Goal: Information Seeking & Learning: Learn about a topic

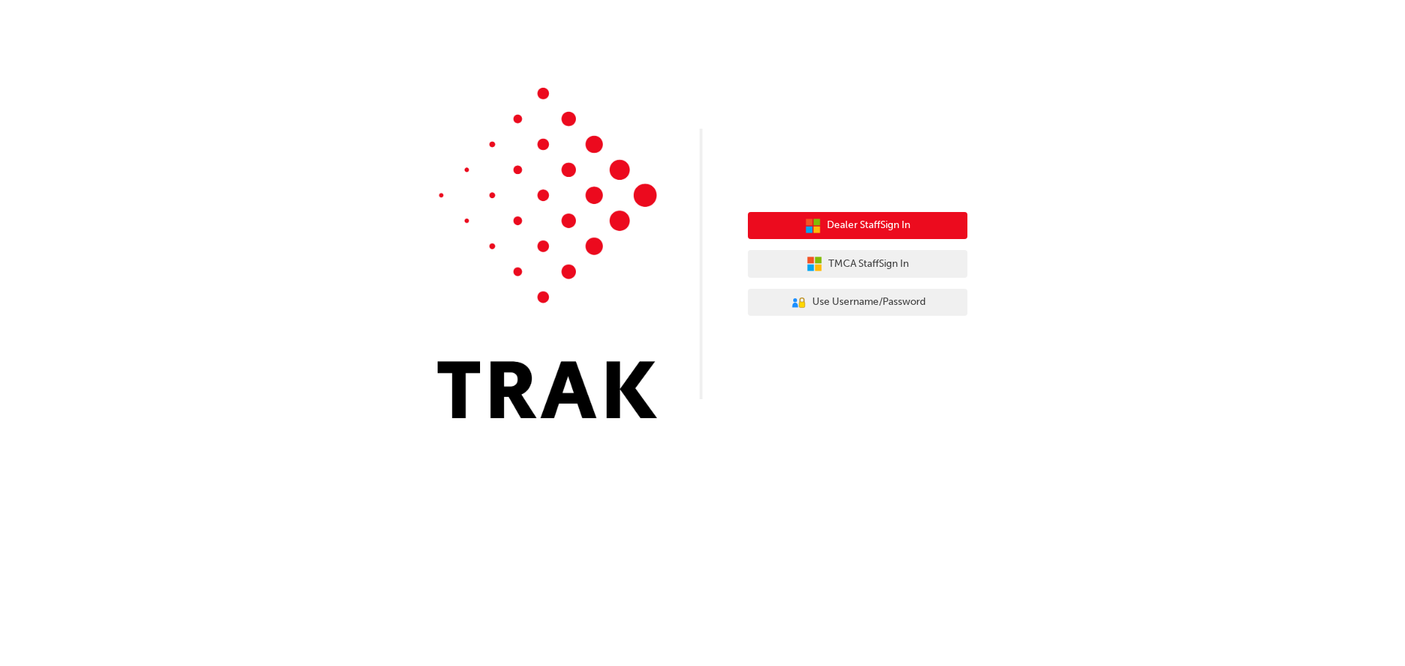
click at [835, 225] on span "Dealer Staff Sign In" at bounding box center [868, 225] width 83 height 17
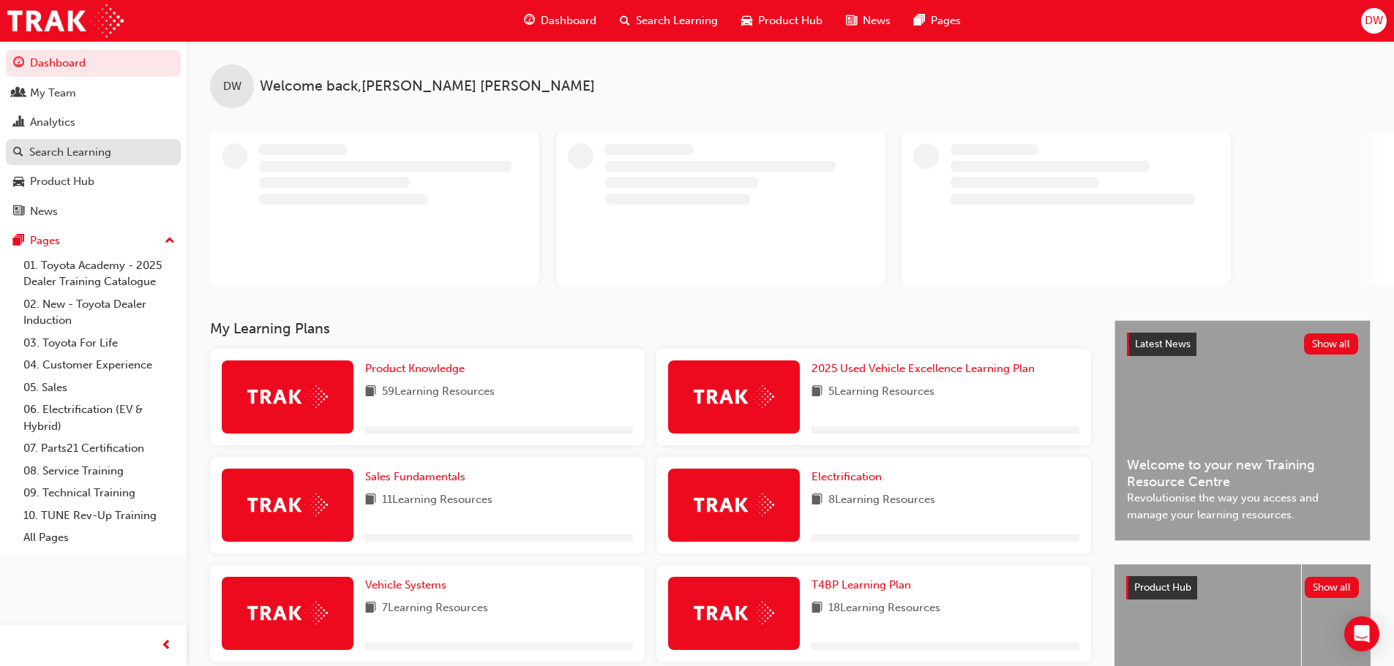
click at [98, 154] on div "Search Learning" at bounding box center [70, 152] width 82 height 17
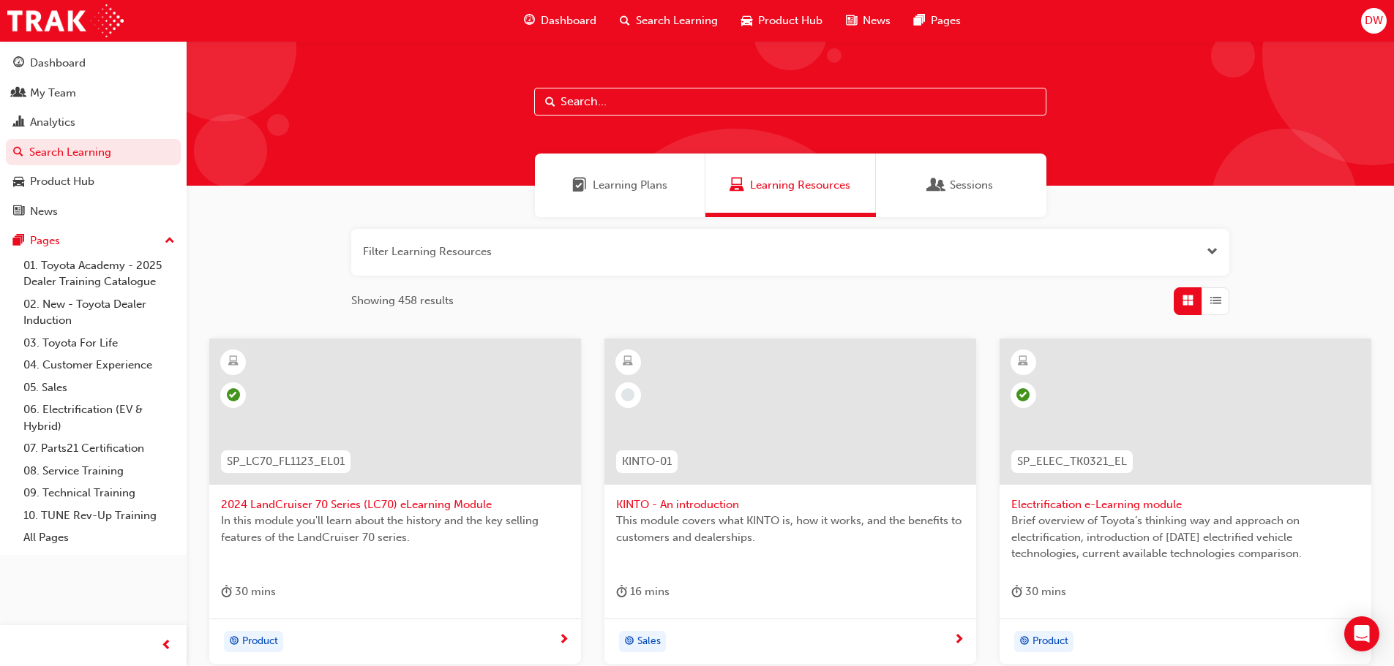
click at [603, 105] on input "text" at bounding box center [790, 102] width 512 height 28
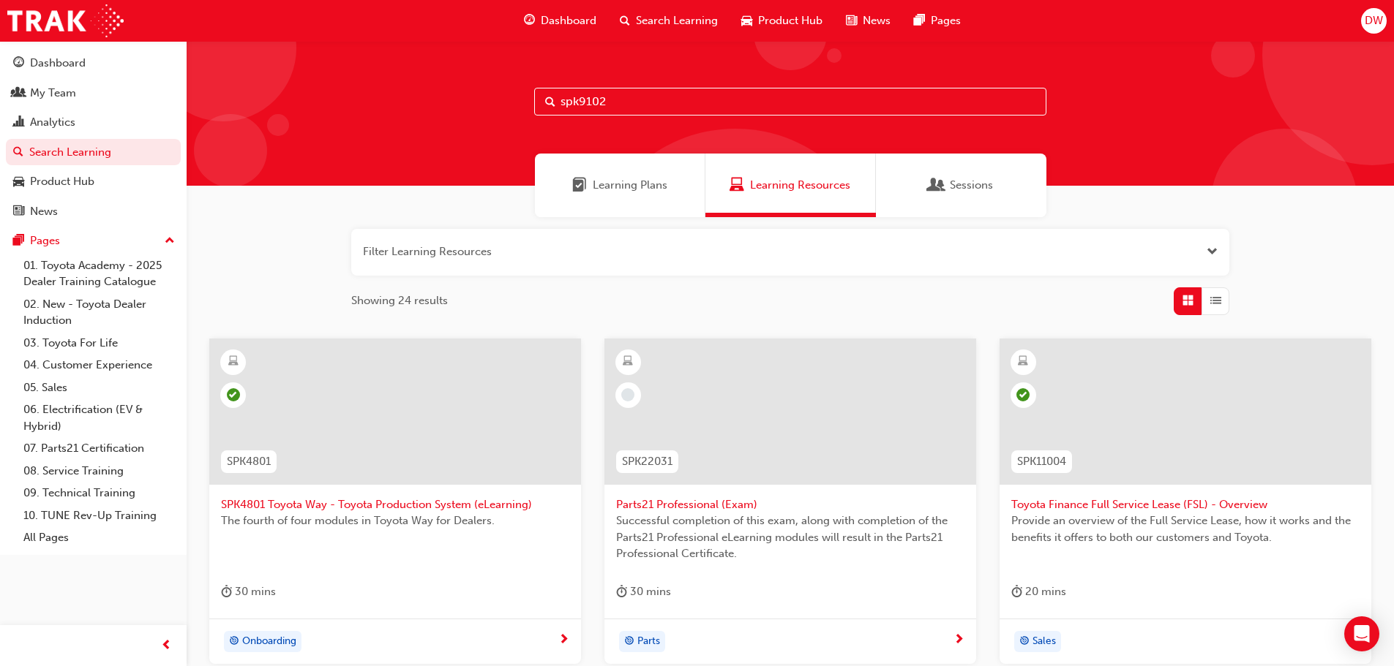
type input "spk9102"
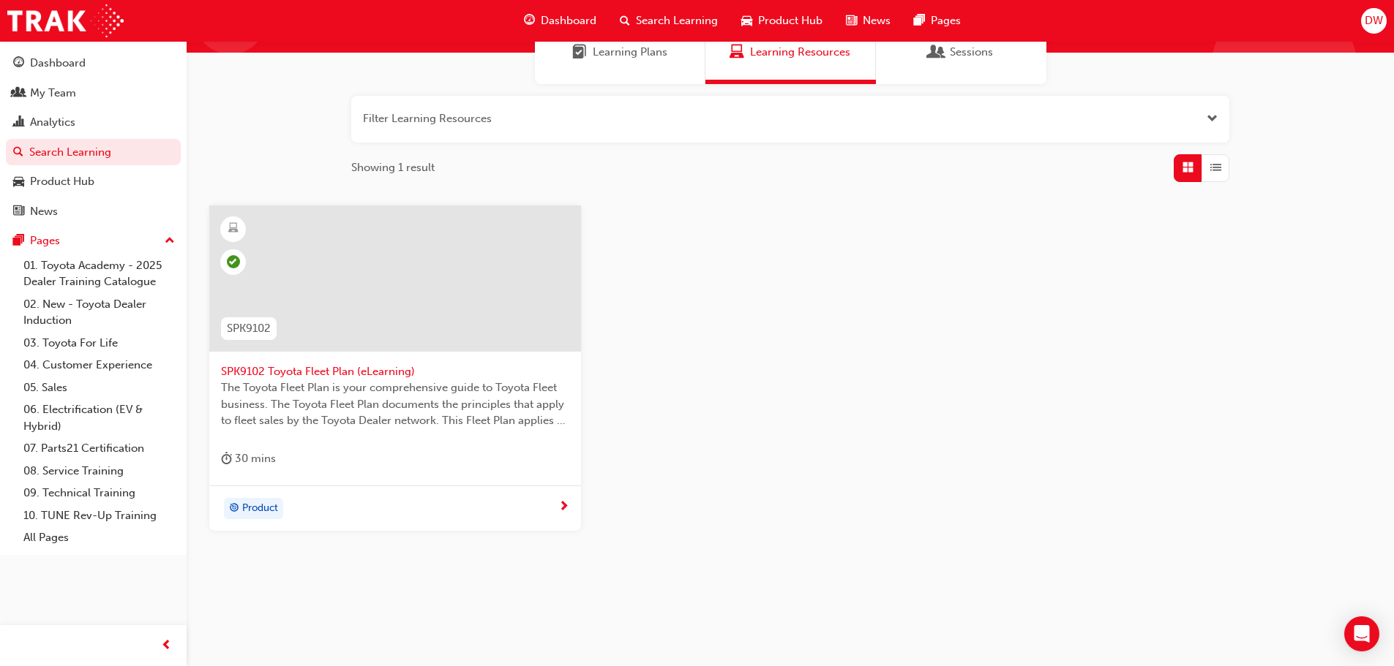
scroll to position [140, 0]
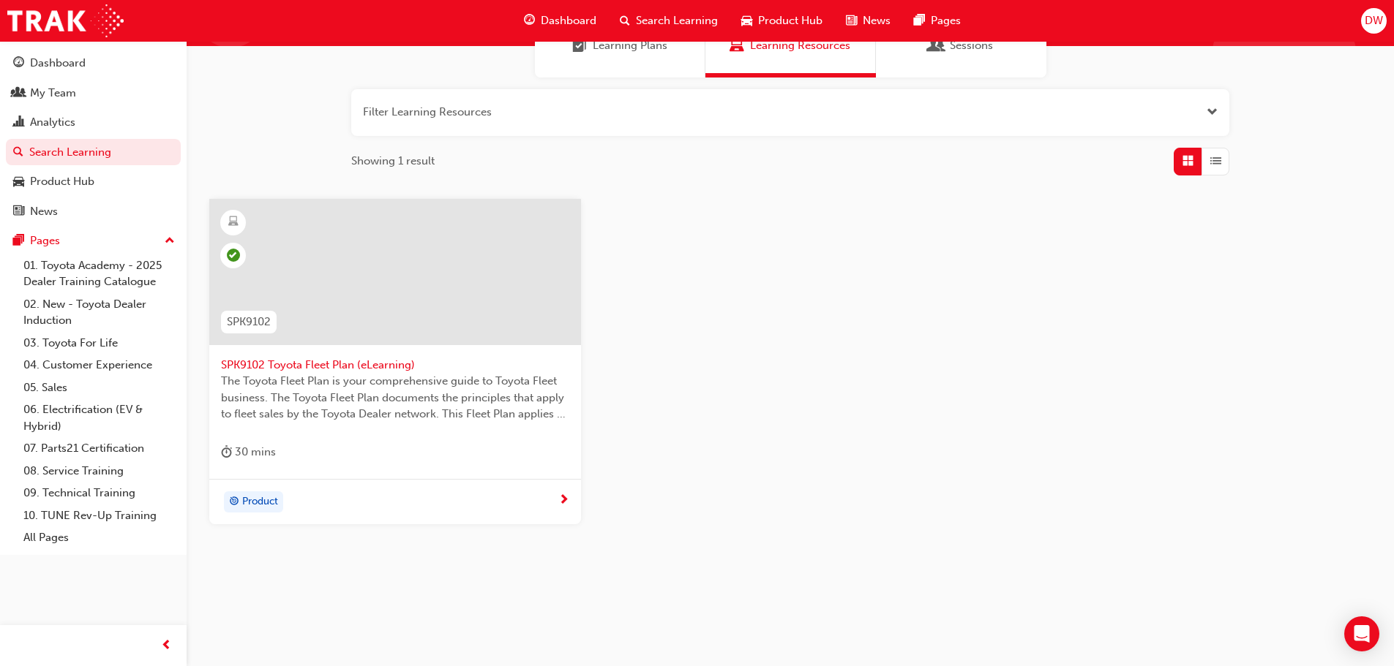
click at [323, 368] on span "SPK9102 Toyota Fleet Plan (eLearning)" at bounding box center [395, 365] width 348 height 17
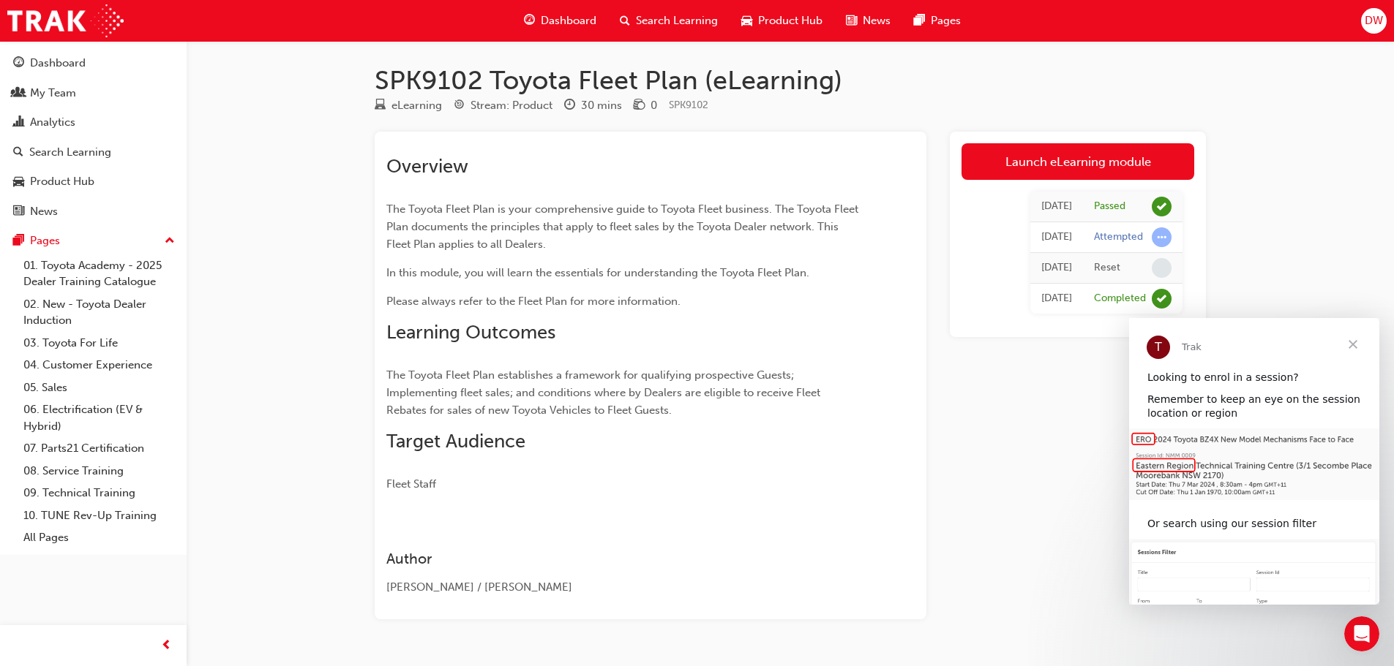
click at [1357, 344] on span "Close" at bounding box center [1352, 344] width 53 height 53
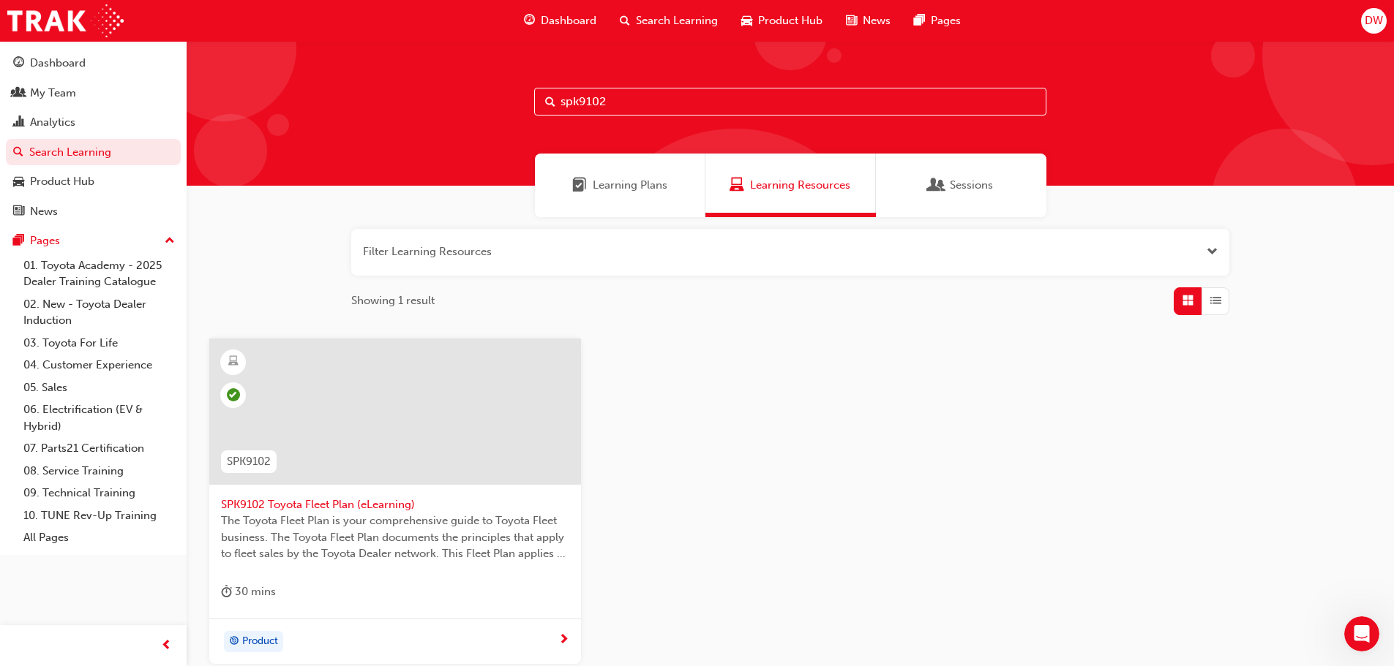
click at [640, 97] on input "spk9102" at bounding box center [790, 102] width 512 height 28
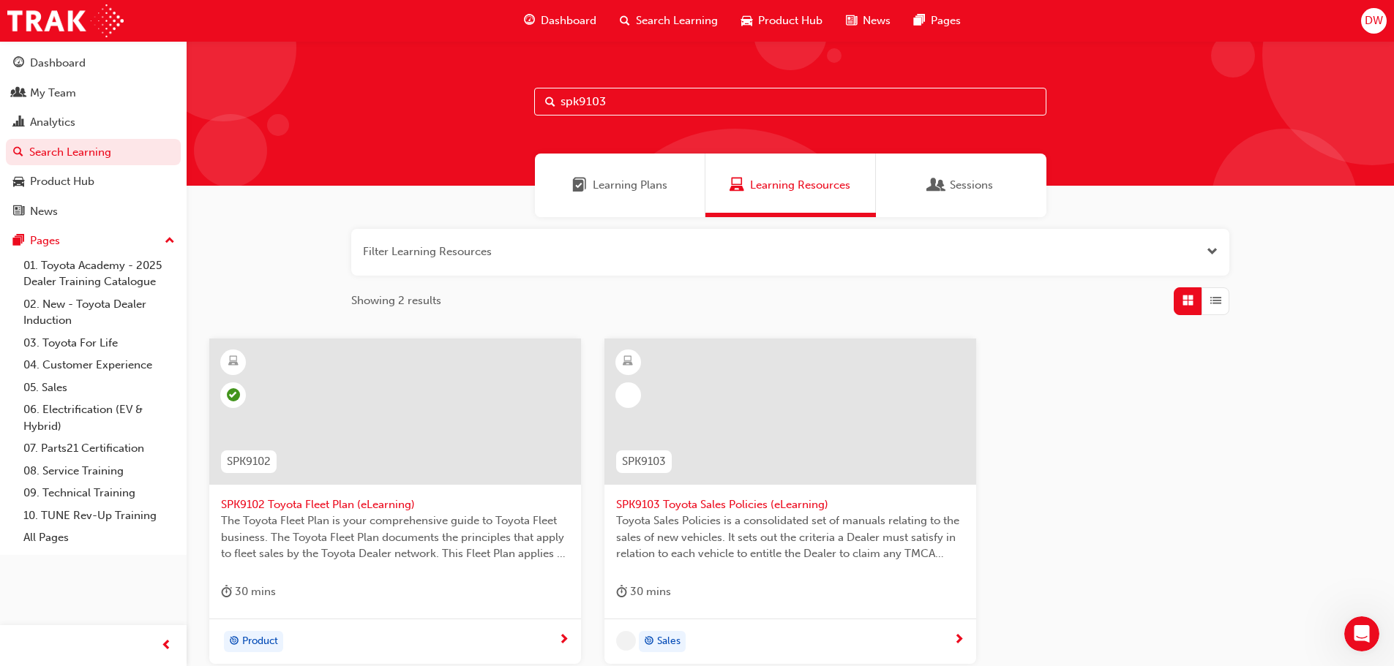
type input "spk9103"
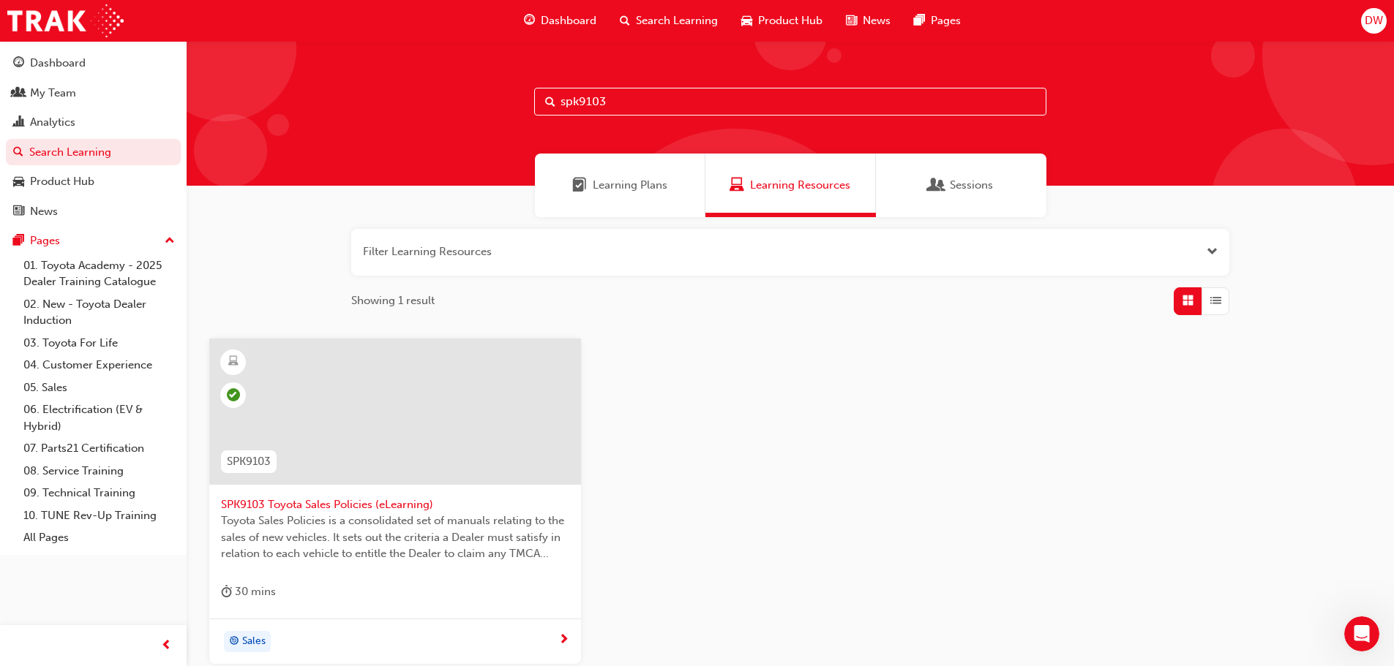
click at [331, 507] on span "SPK9103 Toyota Sales Policies (eLearning)" at bounding box center [395, 505] width 348 height 17
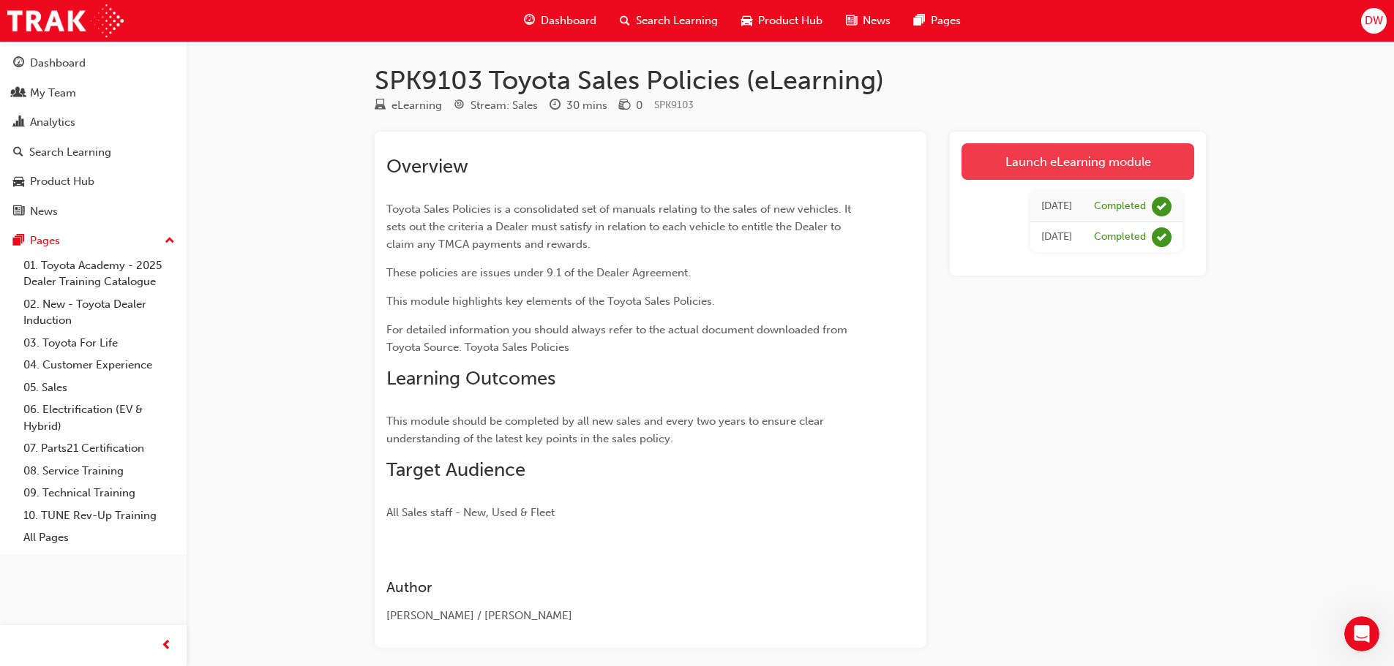
click at [1065, 161] on link "Launch eLearning module" at bounding box center [1077, 161] width 233 height 37
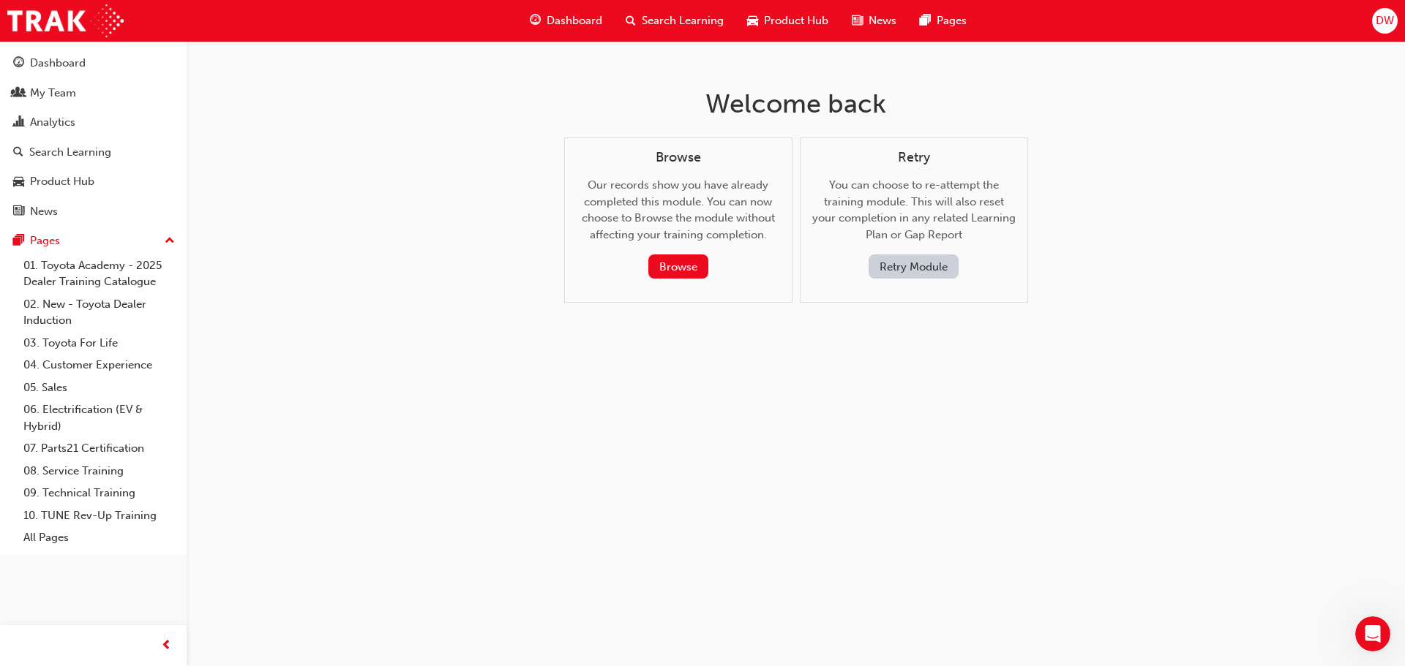
click at [928, 263] on button "Retry Module" at bounding box center [913, 267] width 90 height 24
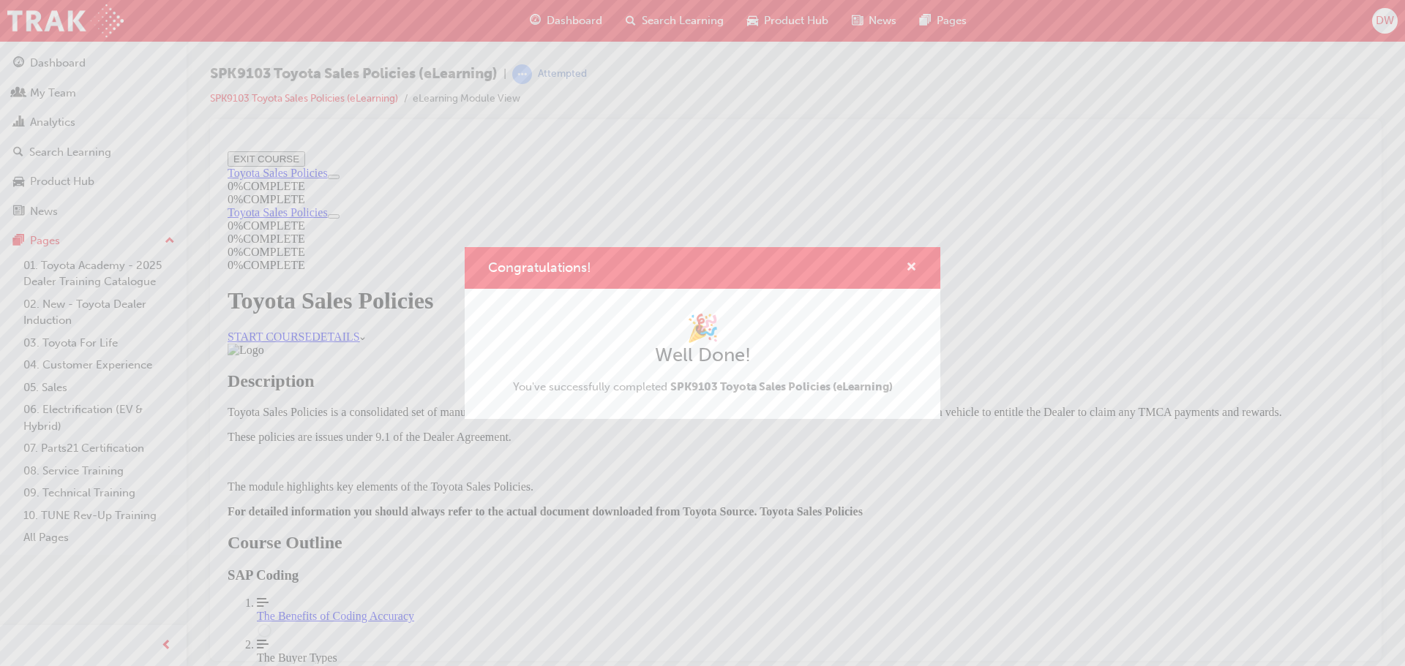
click at [912, 268] on span "cross-icon" at bounding box center [911, 268] width 11 height 13
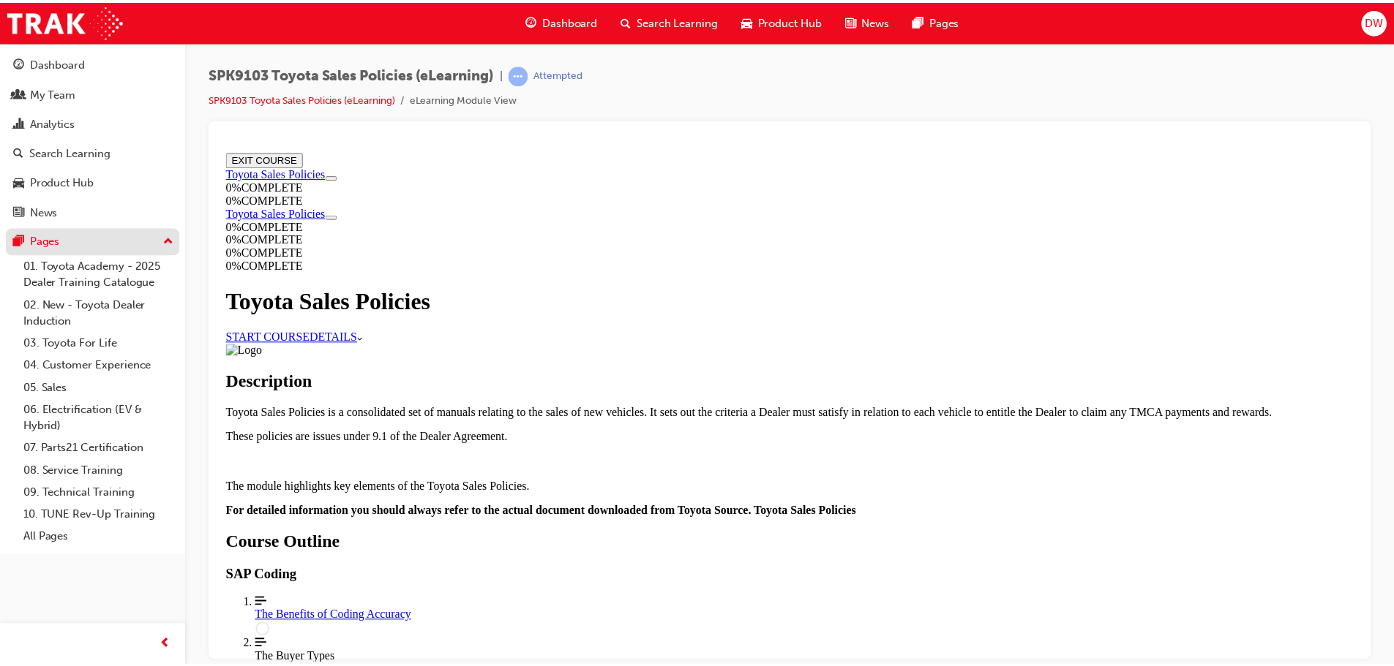
scroll to position [151, 0]
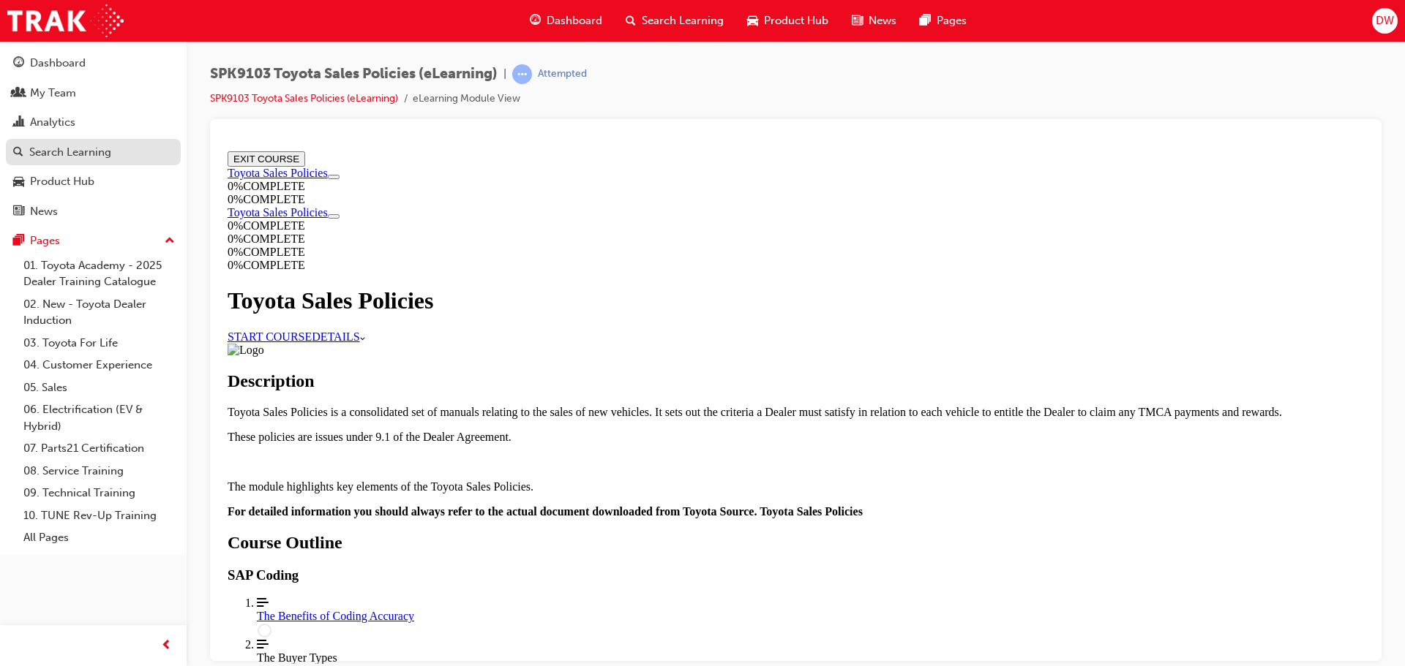
click at [80, 153] on div "Search Learning" at bounding box center [70, 152] width 82 height 17
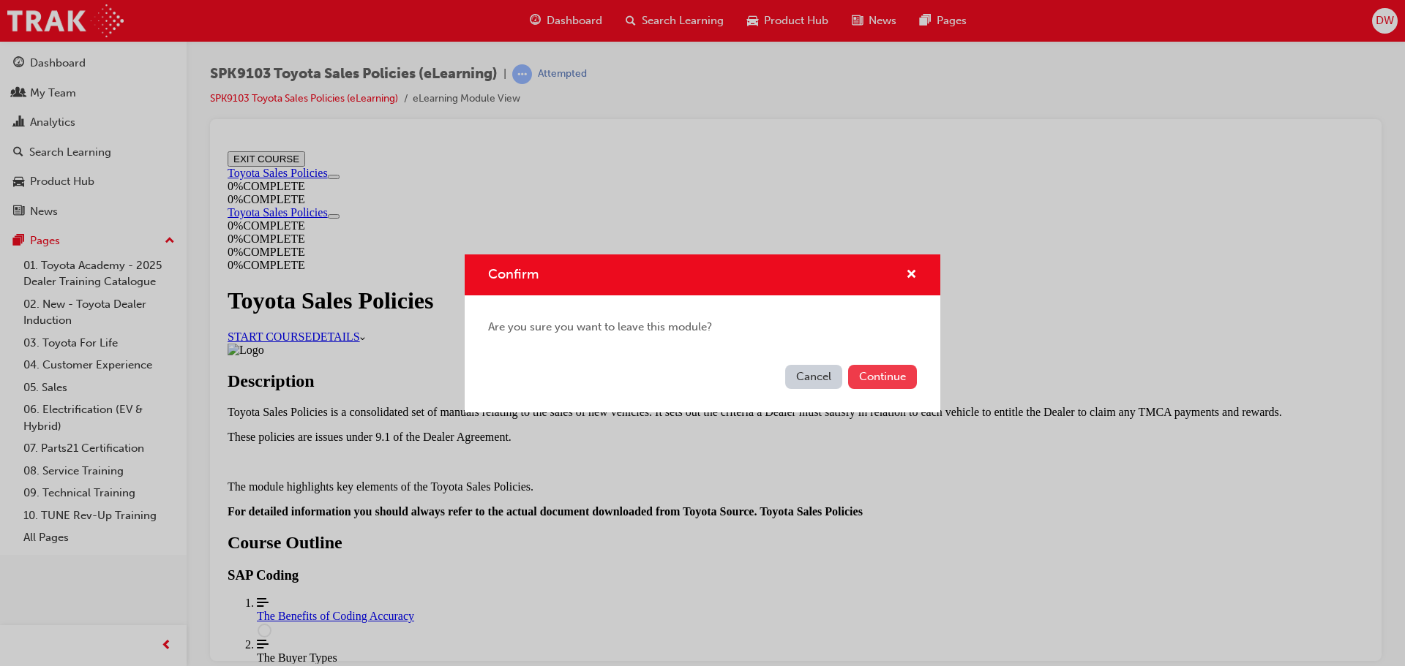
click at [867, 375] on button "Continue" at bounding box center [882, 377] width 69 height 24
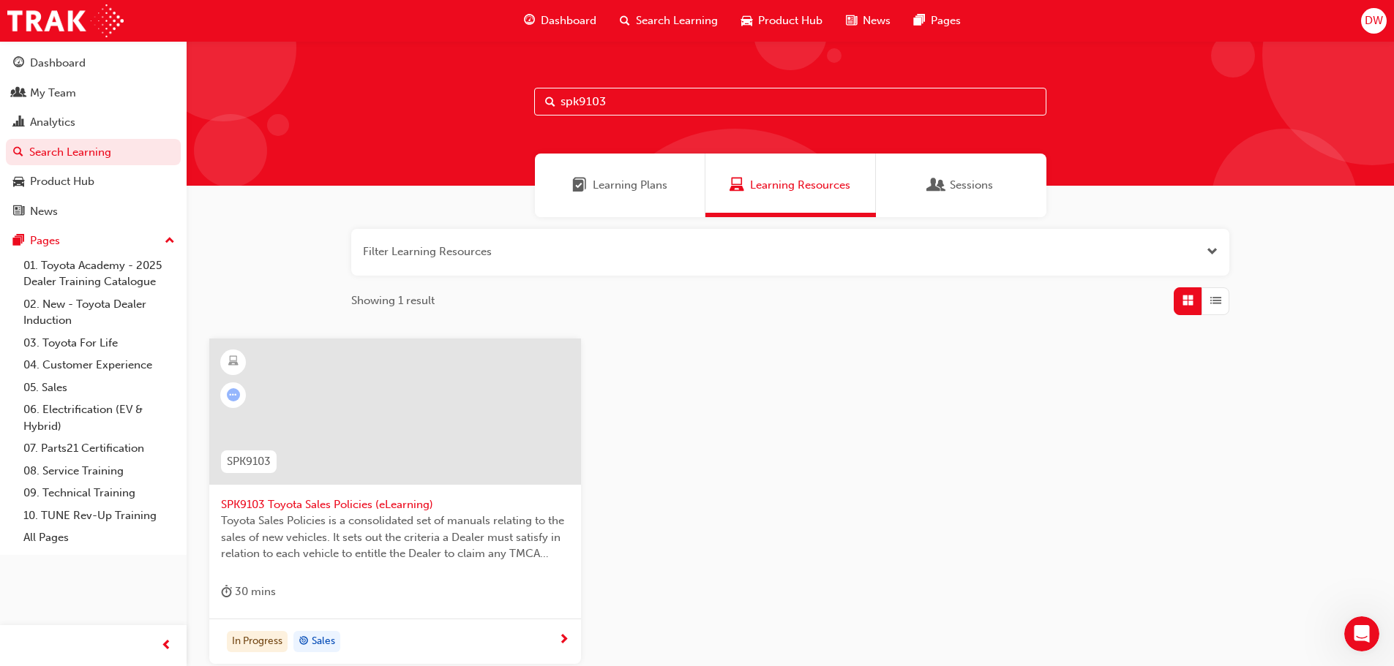
click at [361, 513] on span "Toyota Sales Policies is a consolidated set of manuals relating to the sales of…" at bounding box center [395, 538] width 348 height 50
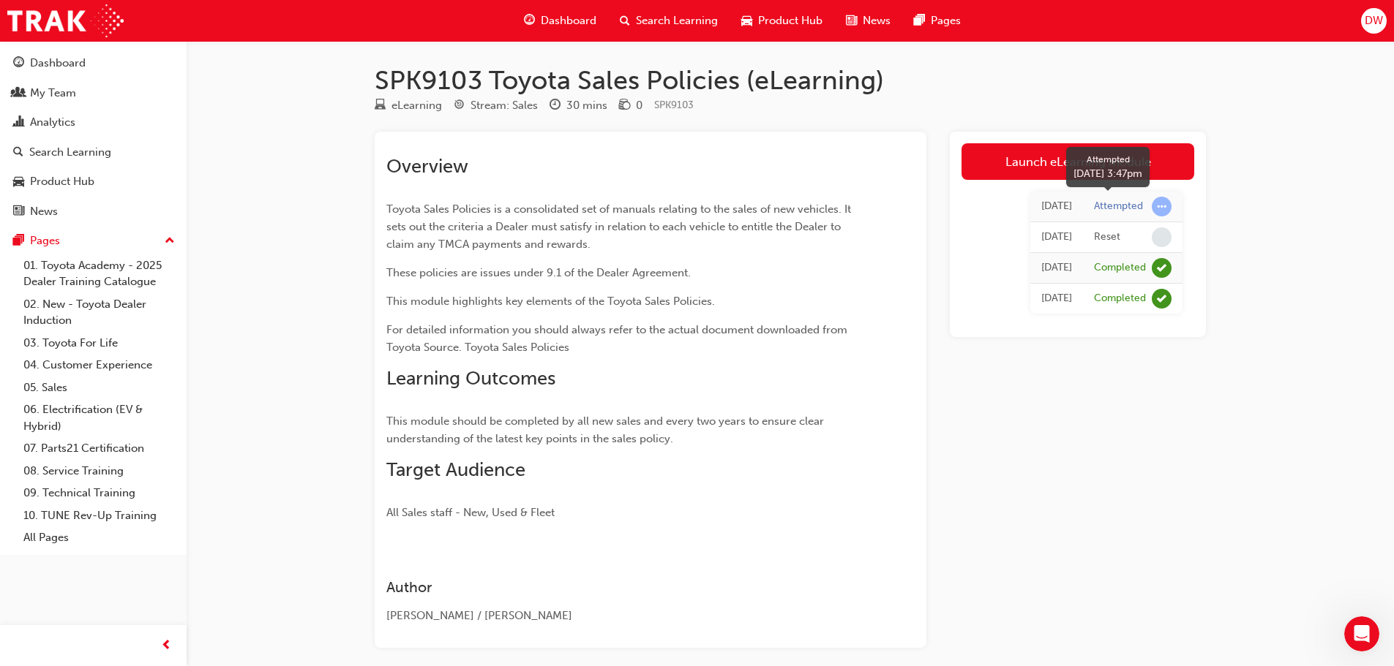
click at [1147, 207] on div "Attempted" at bounding box center [1133, 207] width 78 height 20
click at [1110, 209] on div "Attempted" at bounding box center [1118, 207] width 49 height 14
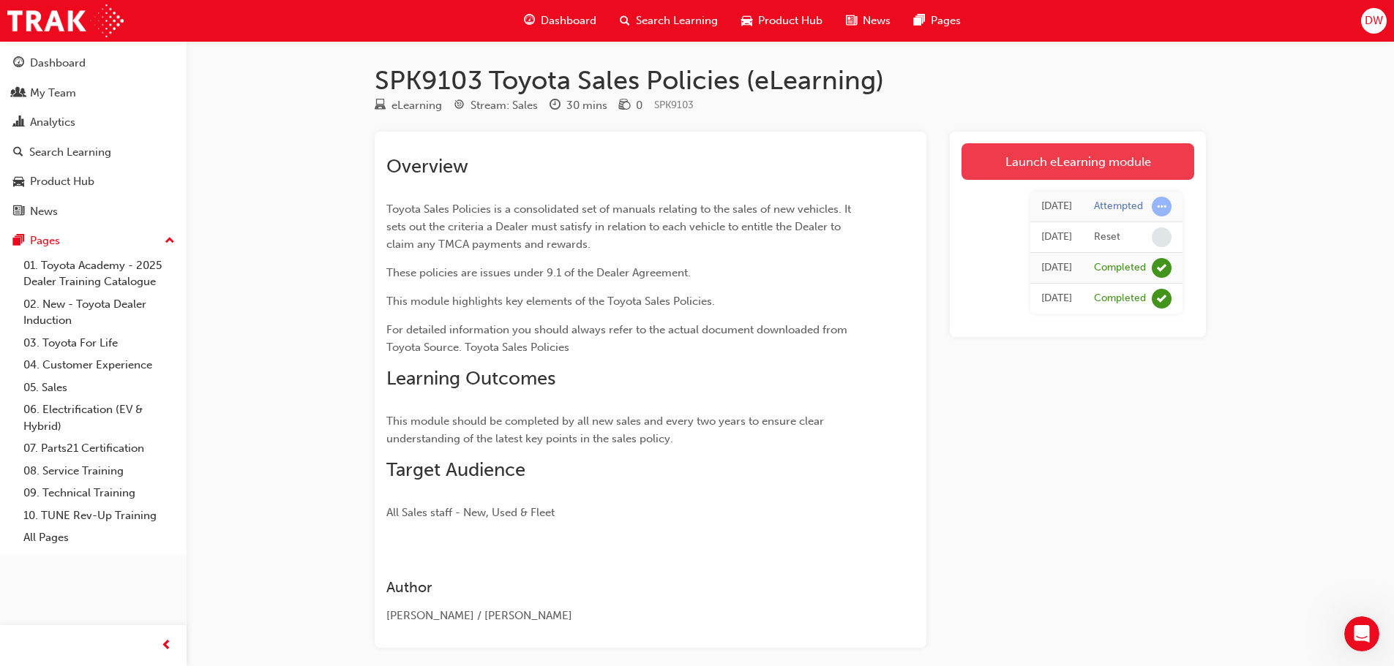
click at [1050, 157] on link "Launch eLearning module" at bounding box center [1077, 161] width 233 height 37
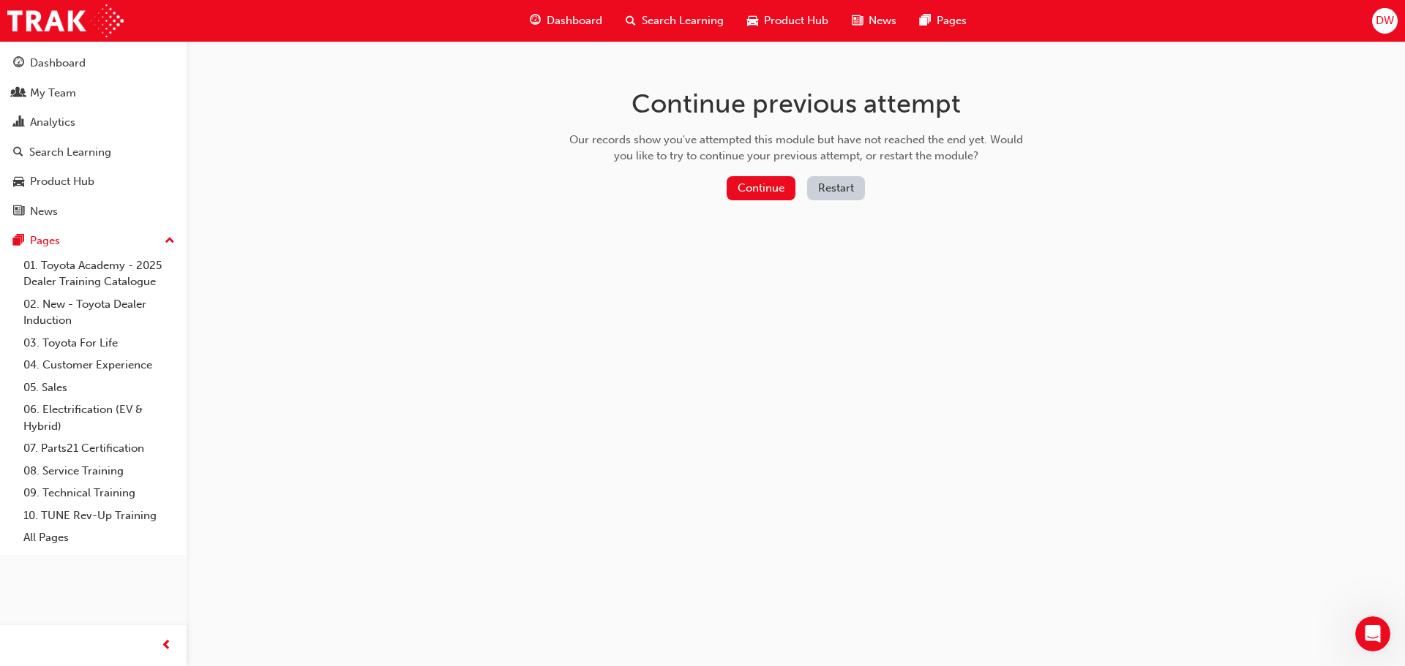
click at [820, 187] on button "Restart" at bounding box center [836, 188] width 58 height 24
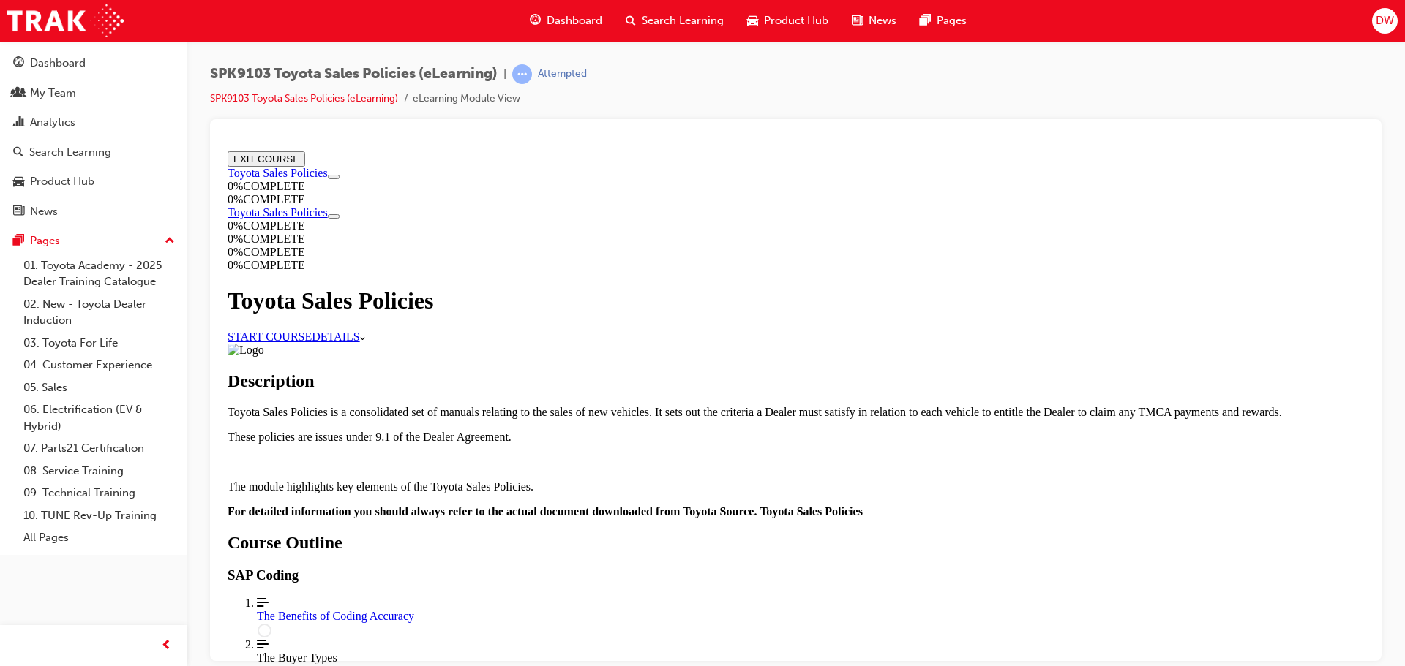
click at [630, 609] on div "The Benefits of Coding Accuracy" at bounding box center [810, 615] width 1107 height 13
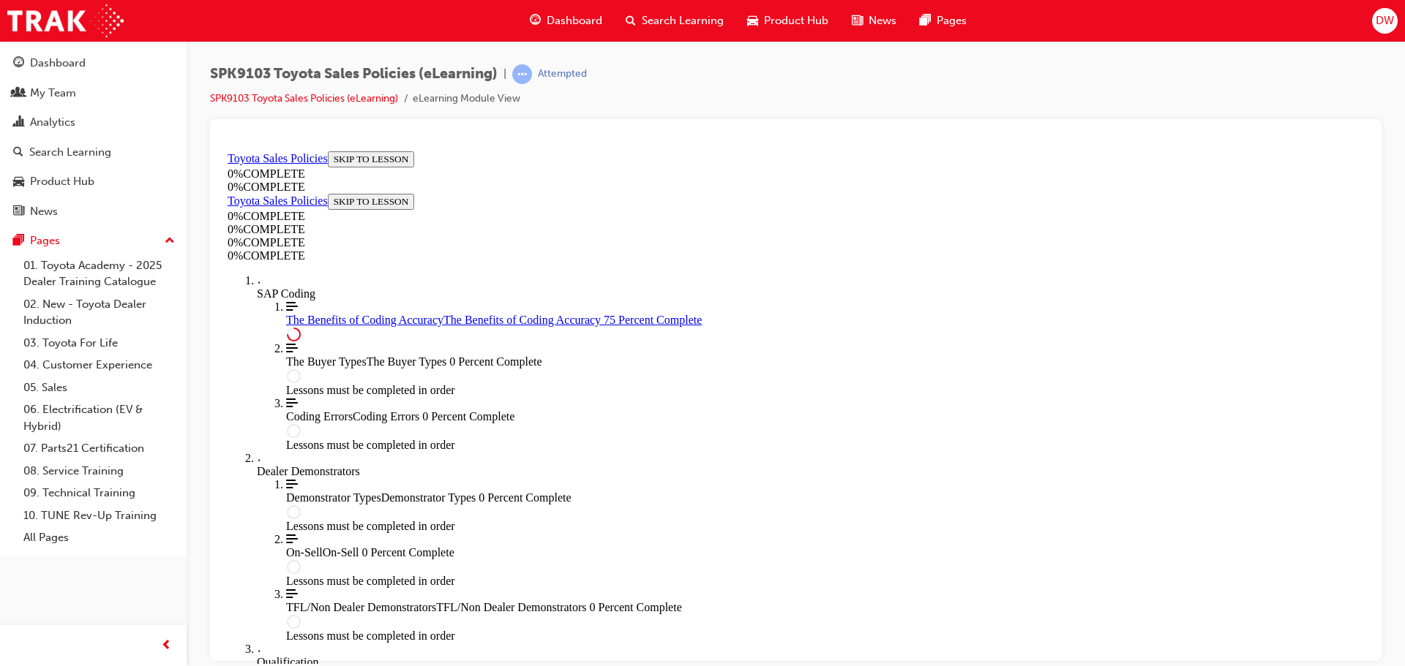
scroll to position [732, 0]
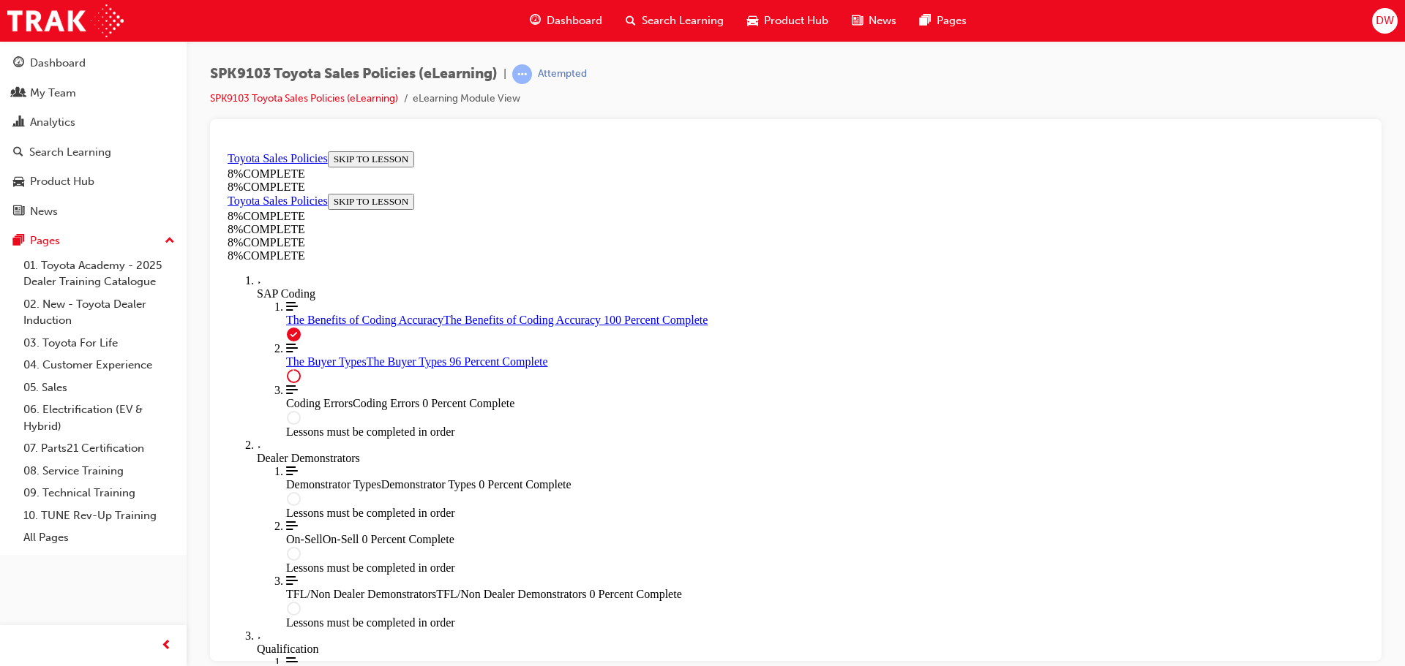
scroll to position [6016, 0]
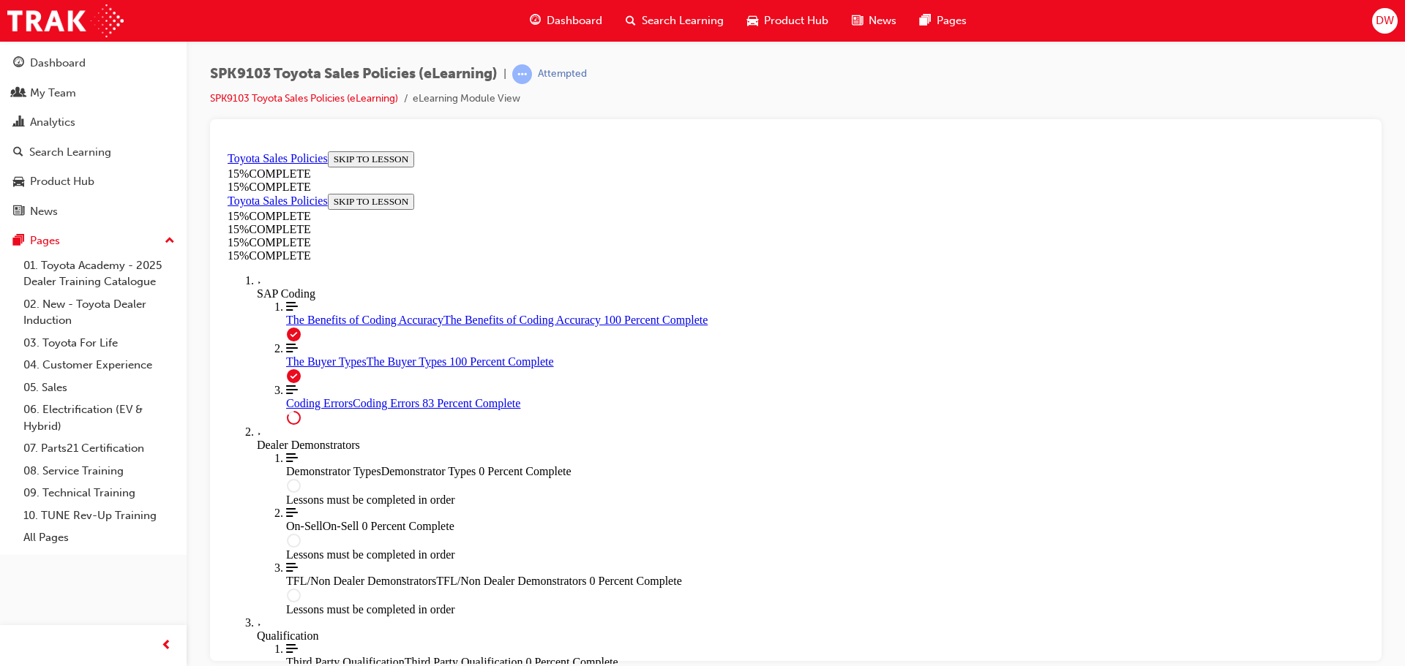
scroll to position [1184, 0]
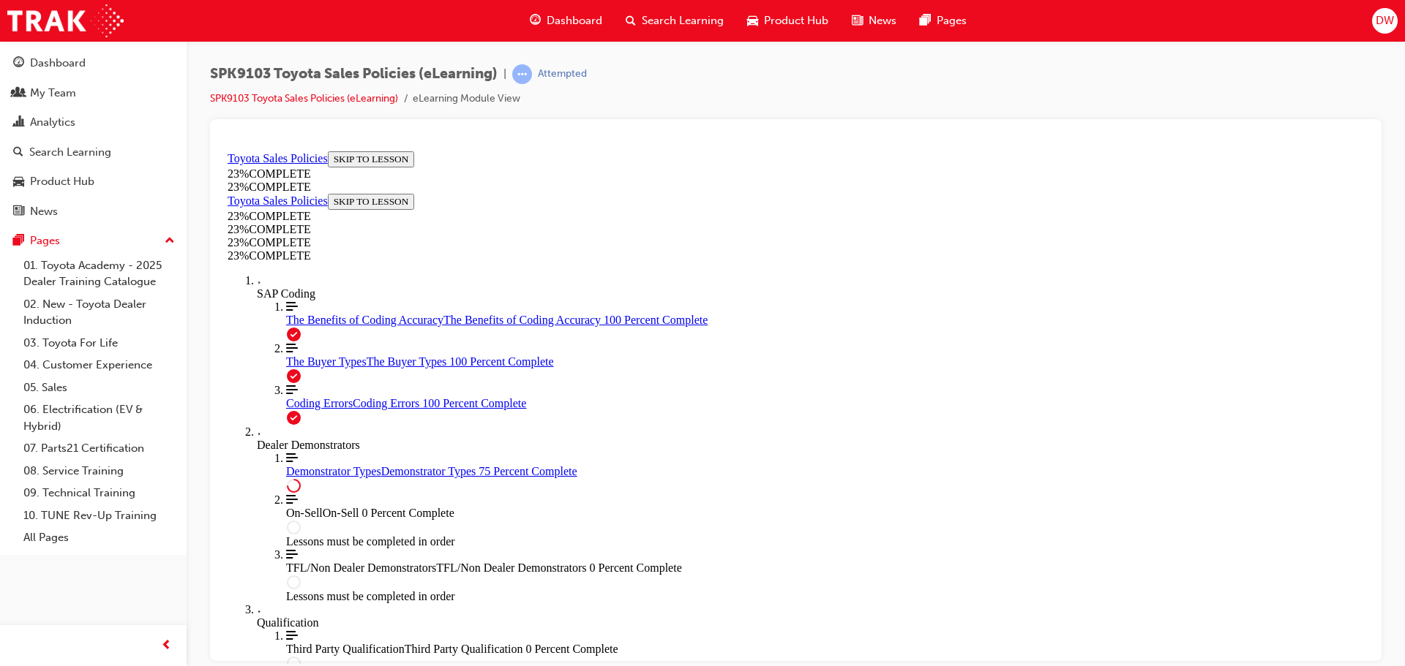
scroll to position [684, 0]
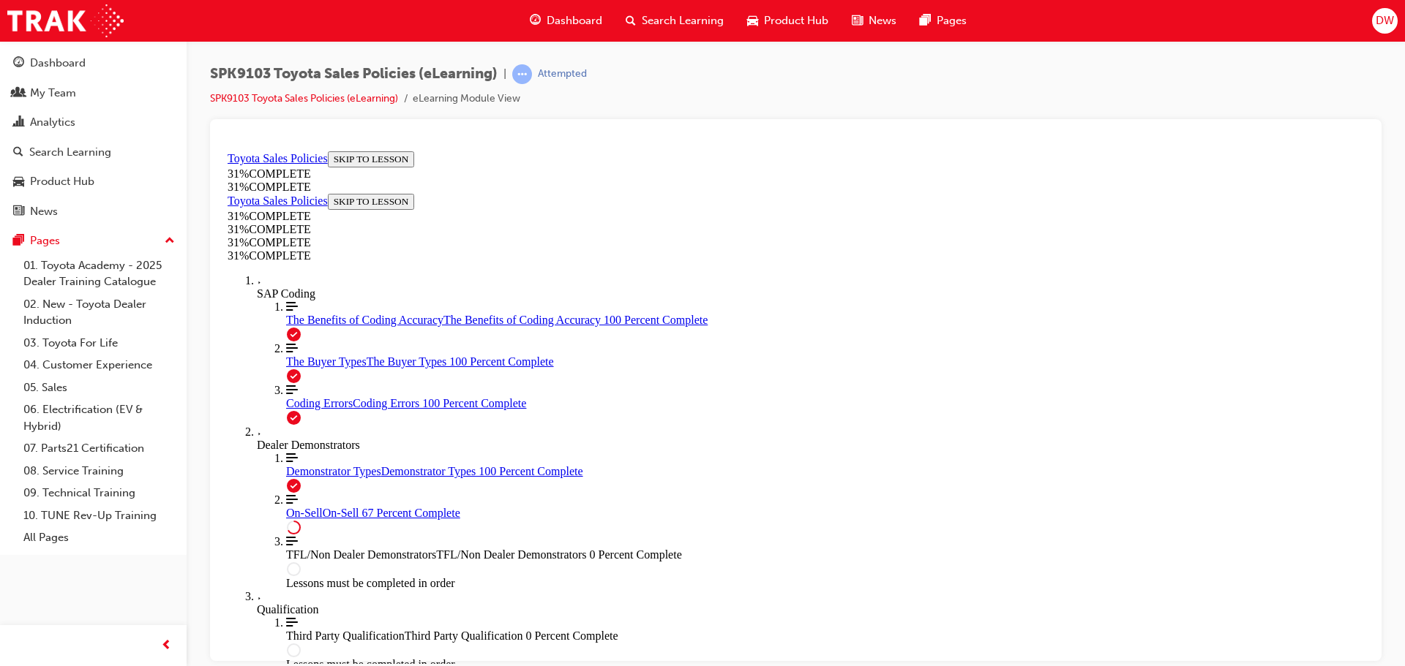
scroll to position [820, 0]
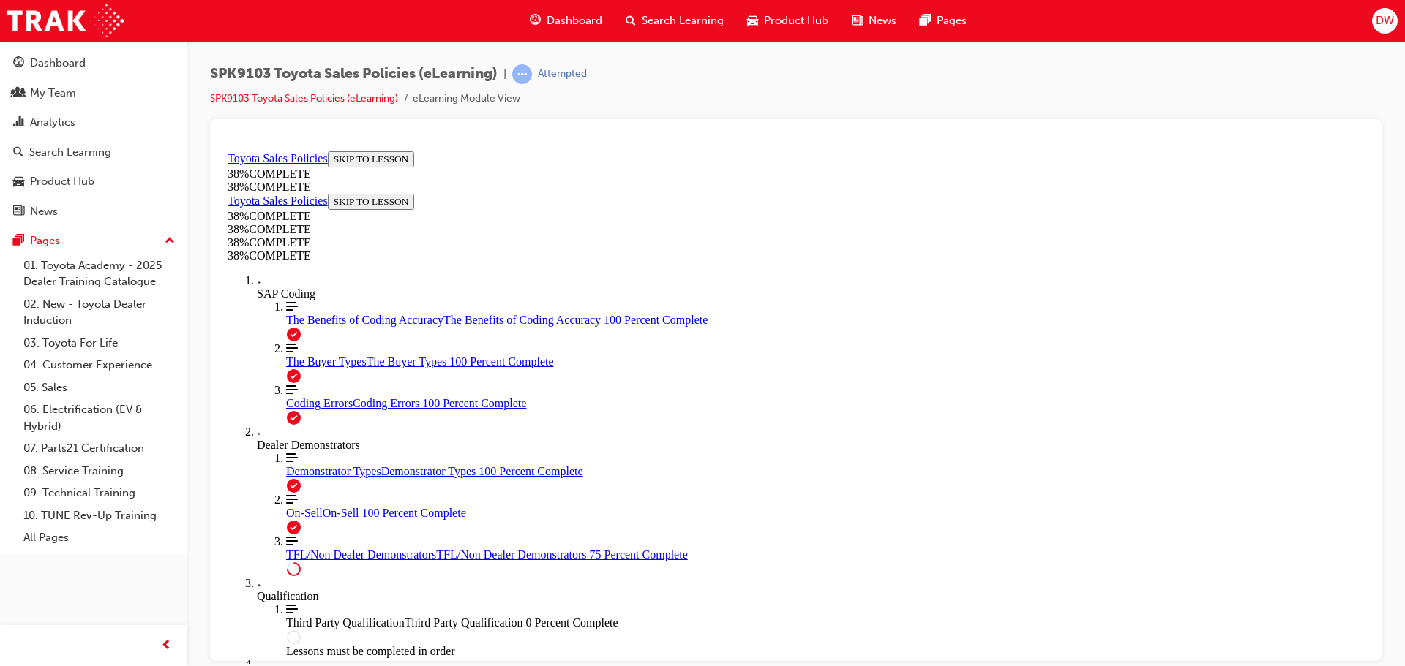
scroll to position [425, 0]
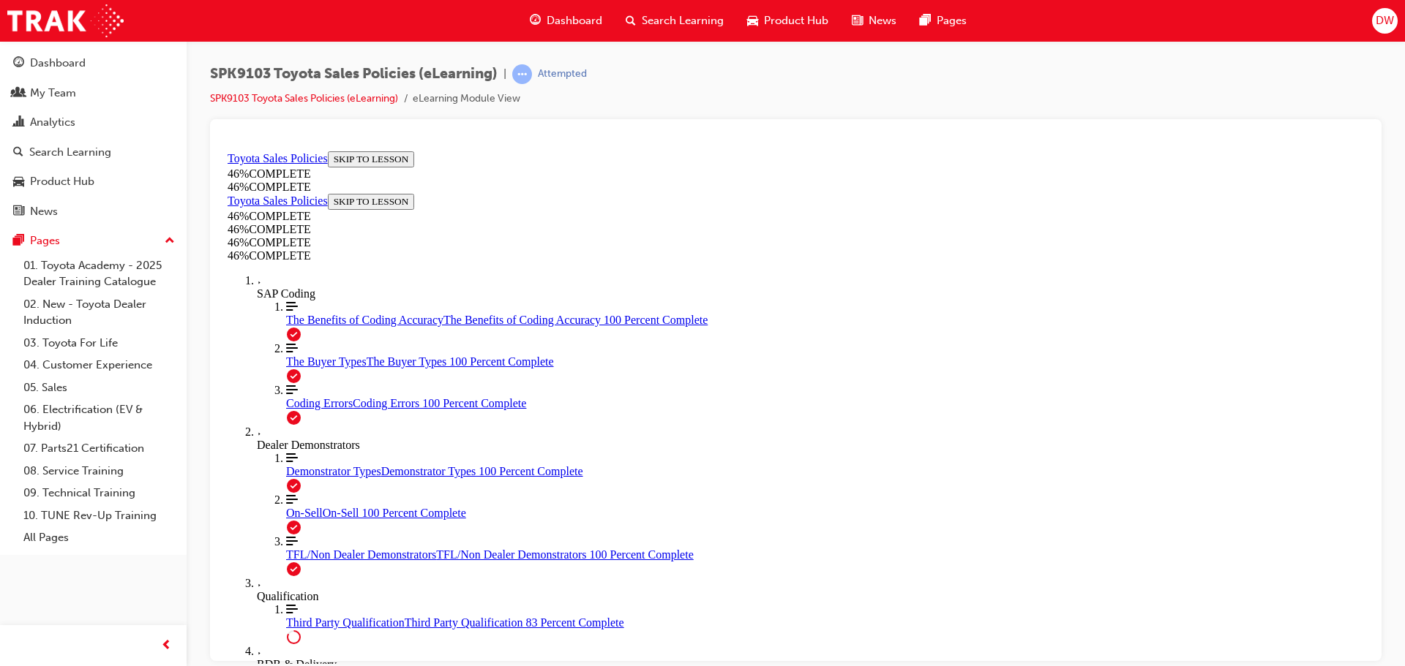
scroll to position [1225, 0]
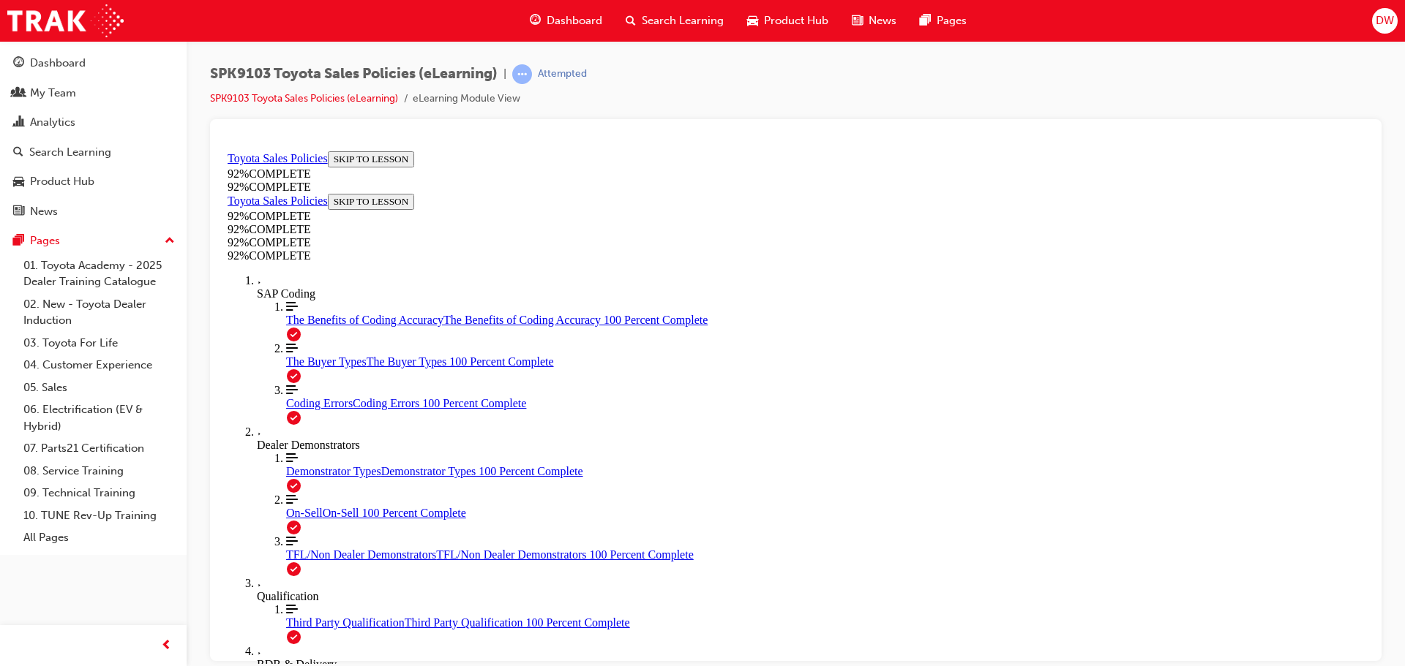
scroll to position [127, 0]
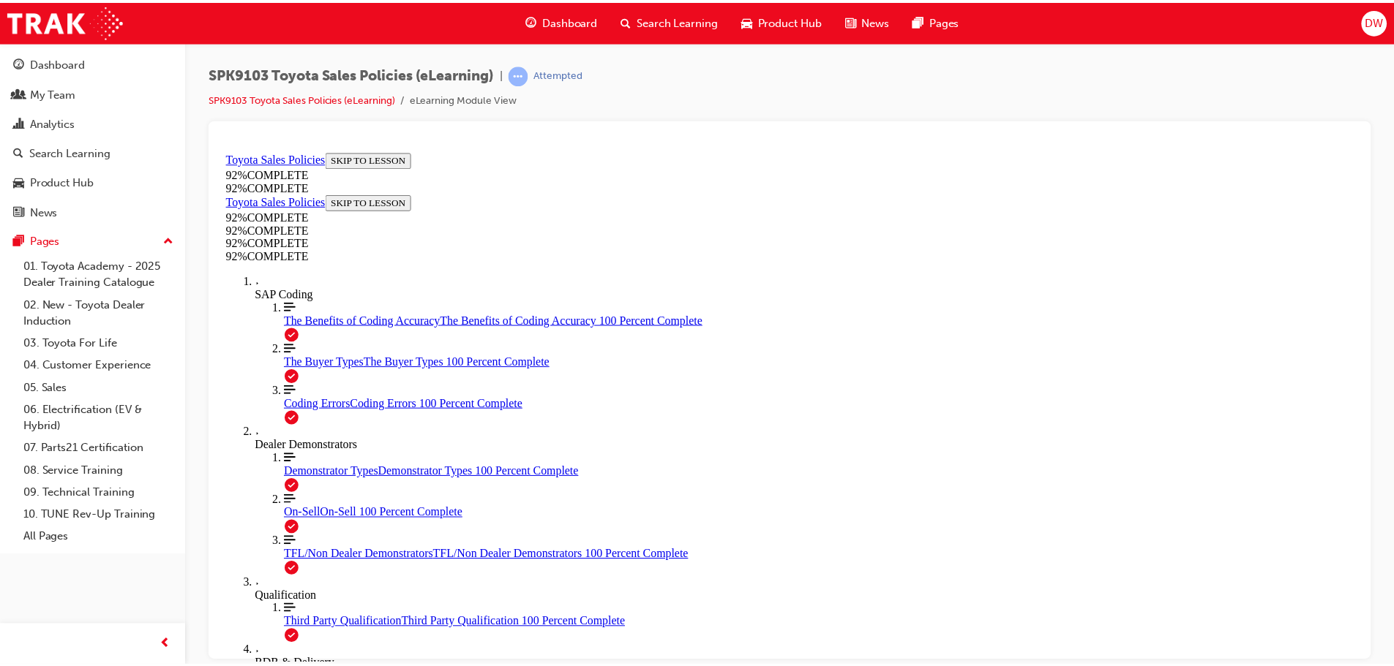
scroll to position [191, 0]
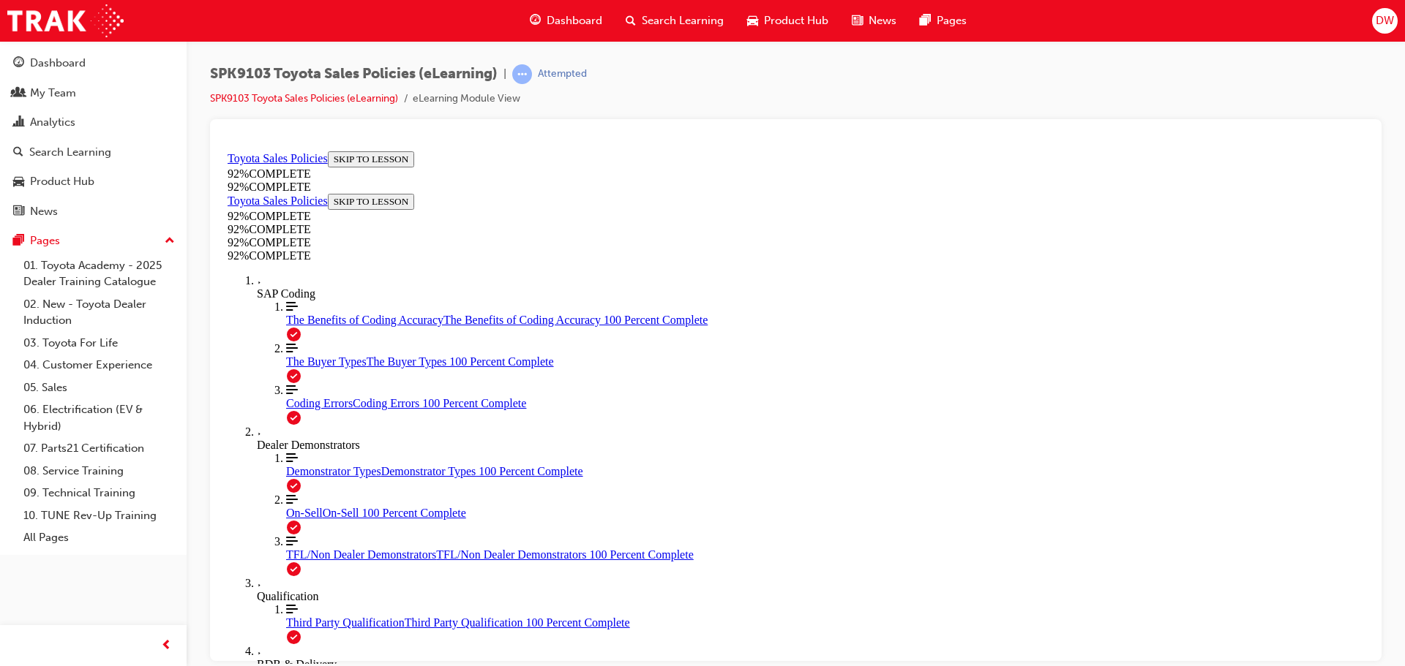
drag, startPoint x: 665, startPoint y: 493, endPoint x: 672, endPoint y: 501, distance: 10.4
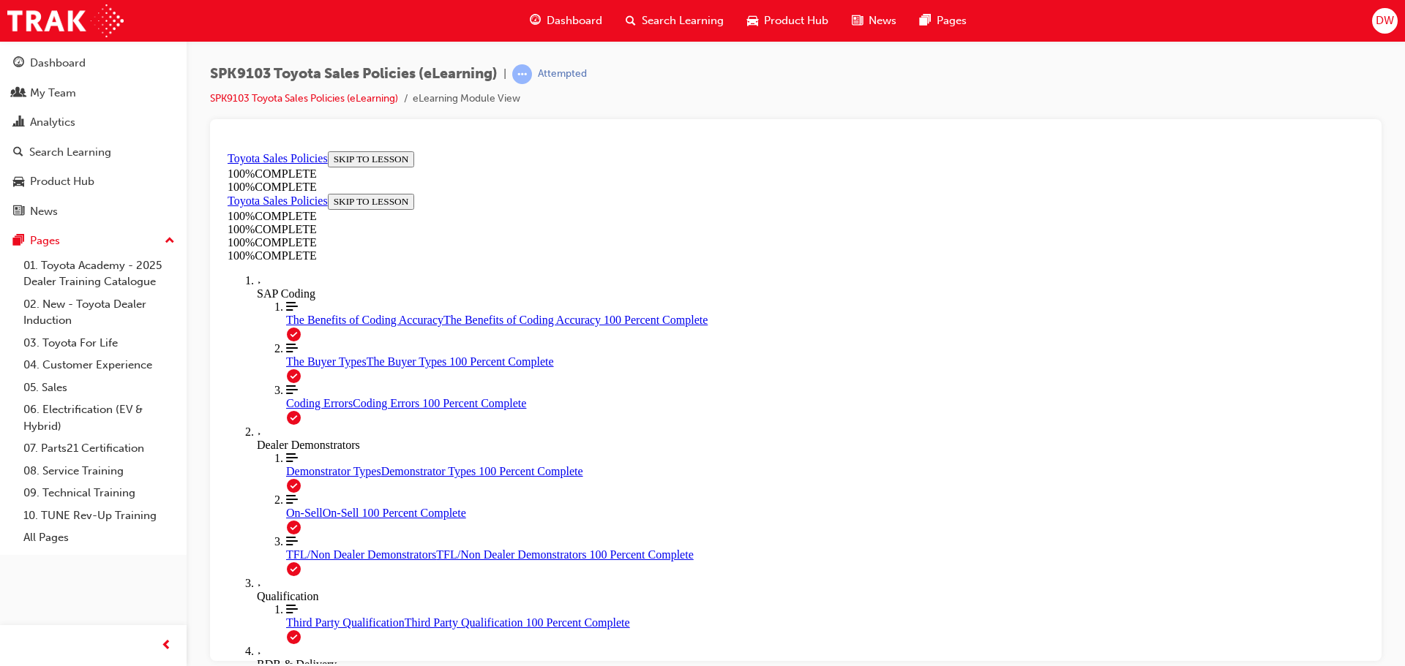
scroll to position [339, 0]
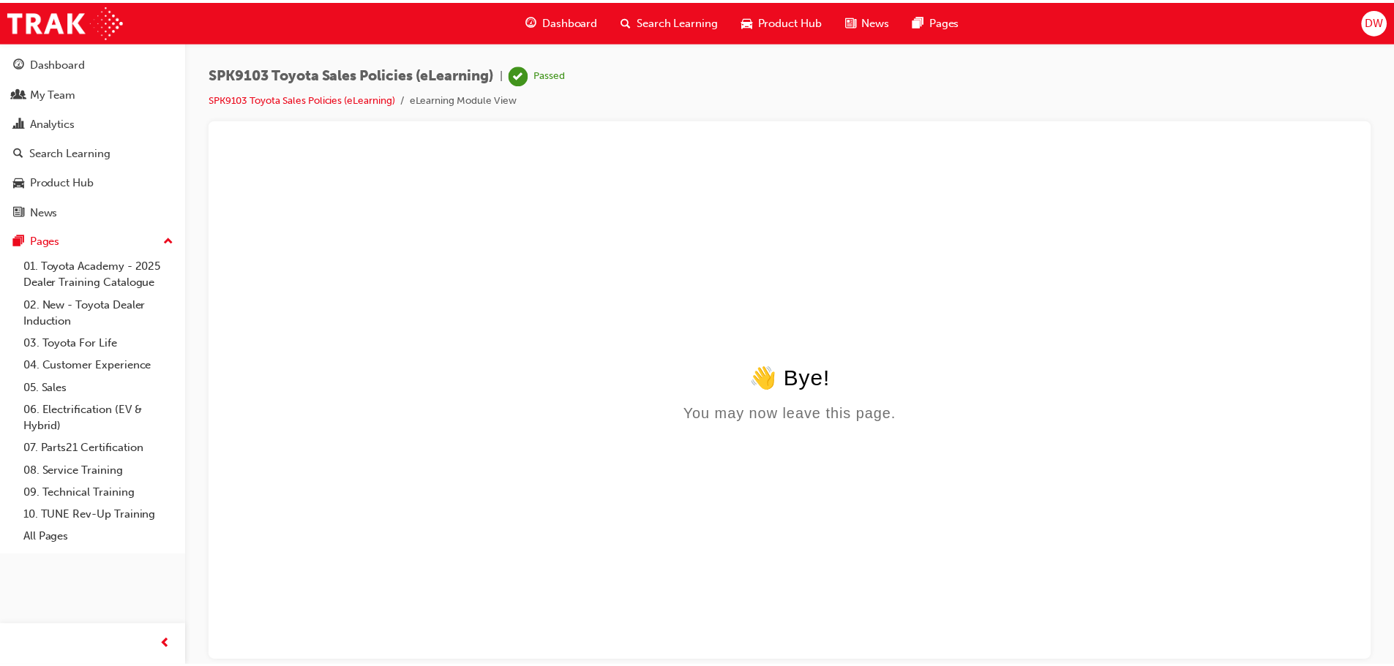
scroll to position [0, 0]
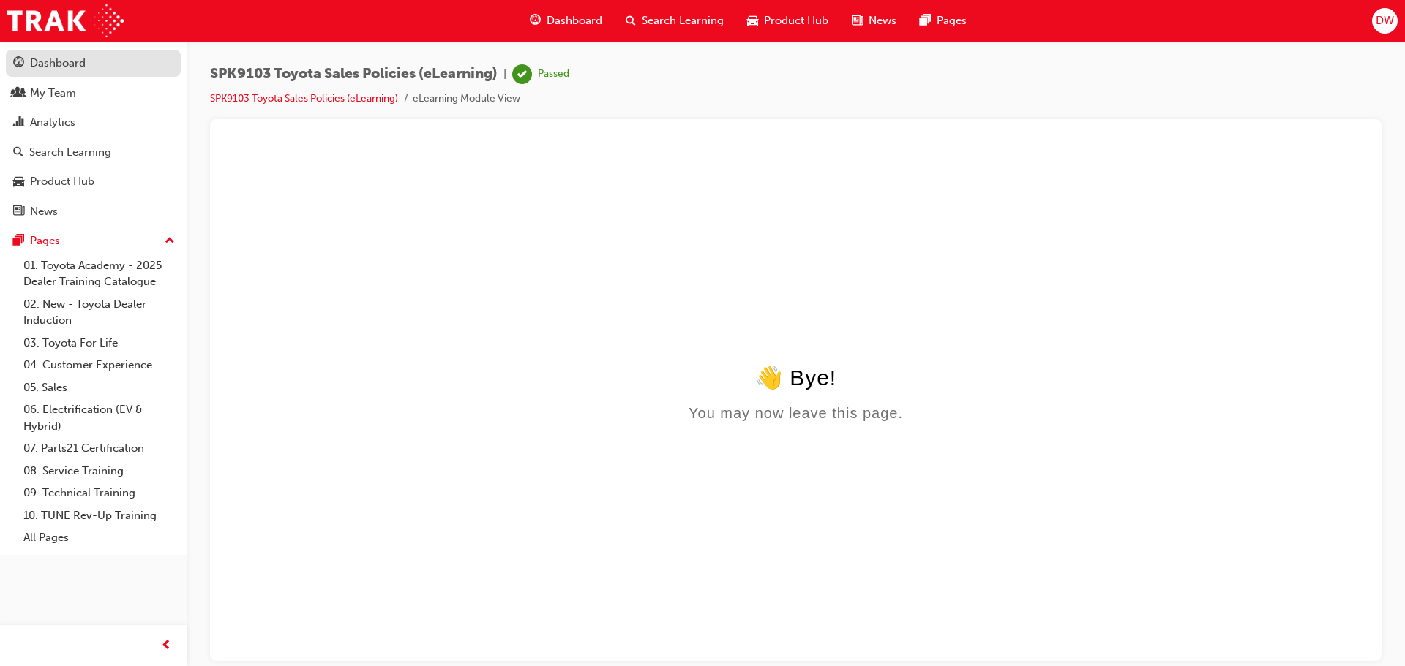
click at [78, 64] on div "Dashboard" at bounding box center [58, 63] width 56 height 17
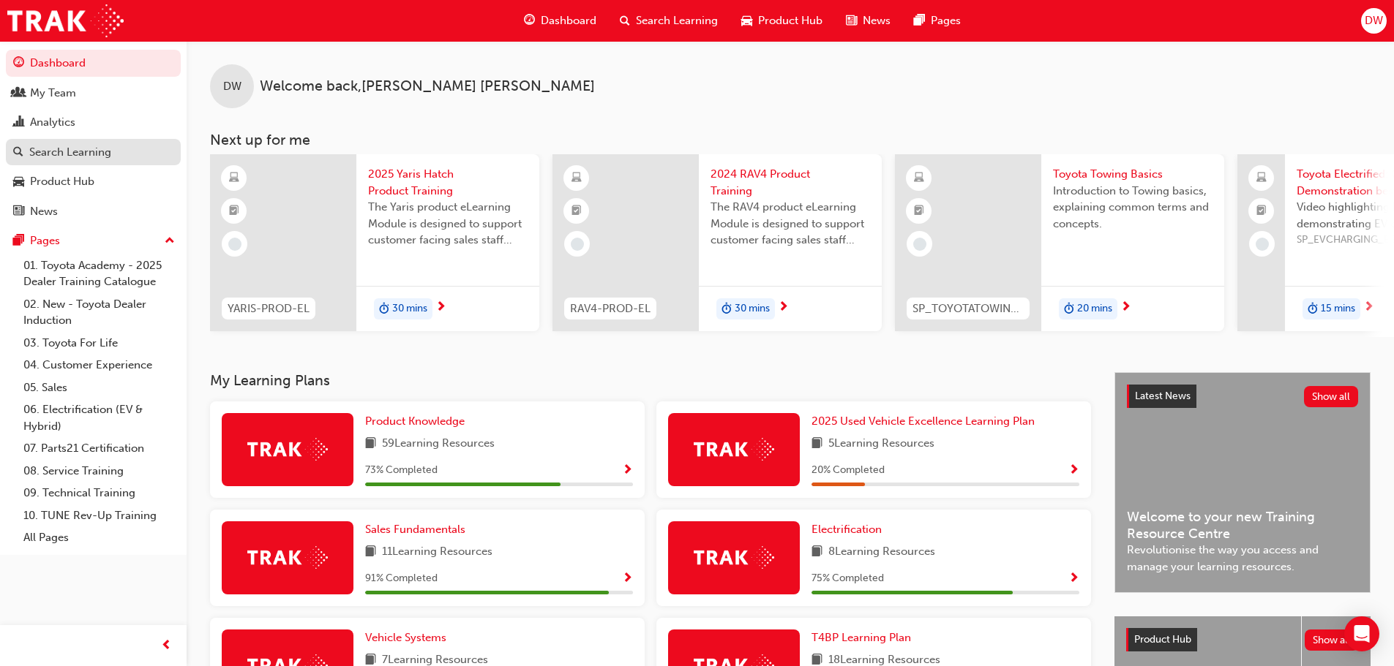
click at [86, 154] on div "Search Learning" at bounding box center [70, 152] width 82 height 17
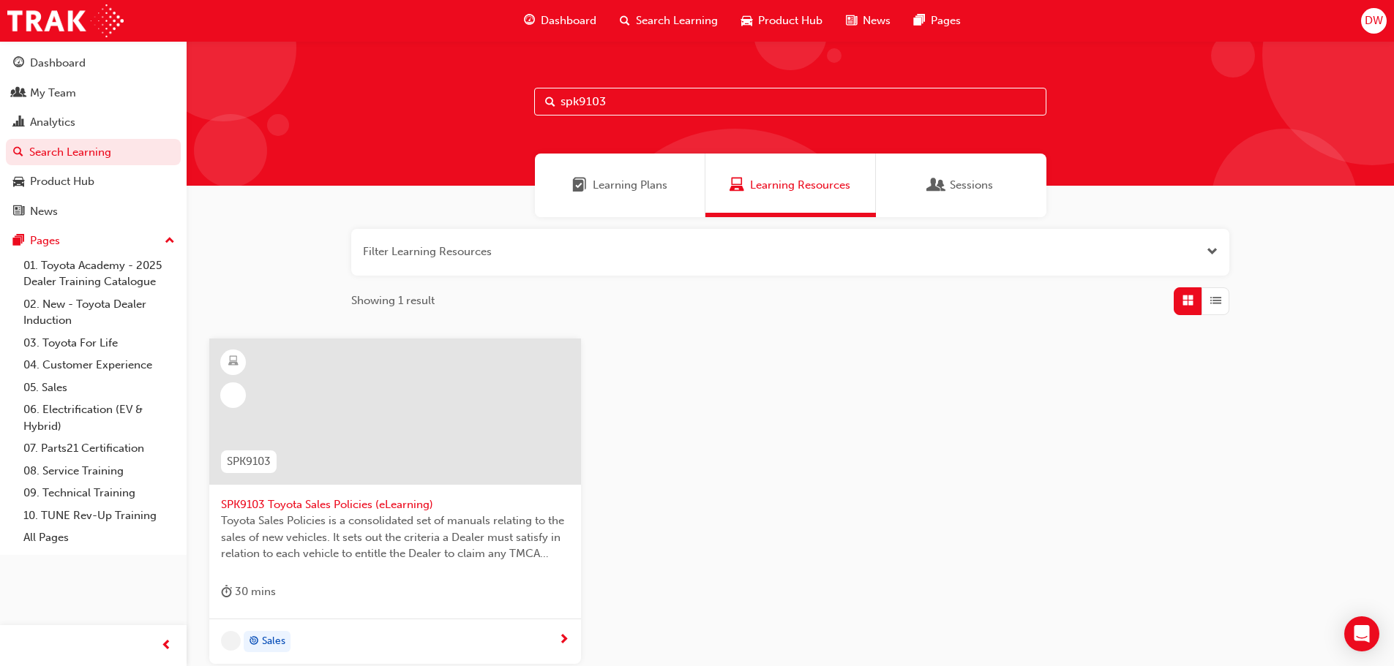
click at [634, 97] on input "spk9103" at bounding box center [790, 102] width 512 height 28
click at [313, 508] on span "SPK9103 Toyota Sales Policies (eLearning)" at bounding box center [395, 505] width 348 height 17
click at [630, 97] on input "spk9103" at bounding box center [790, 102] width 512 height 28
type input "spk9102"
click at [342, 501] on span "SPK9102 Toyota Fleet Plan (eLearning)" at bounding box center [395, 505] width 348 height 17
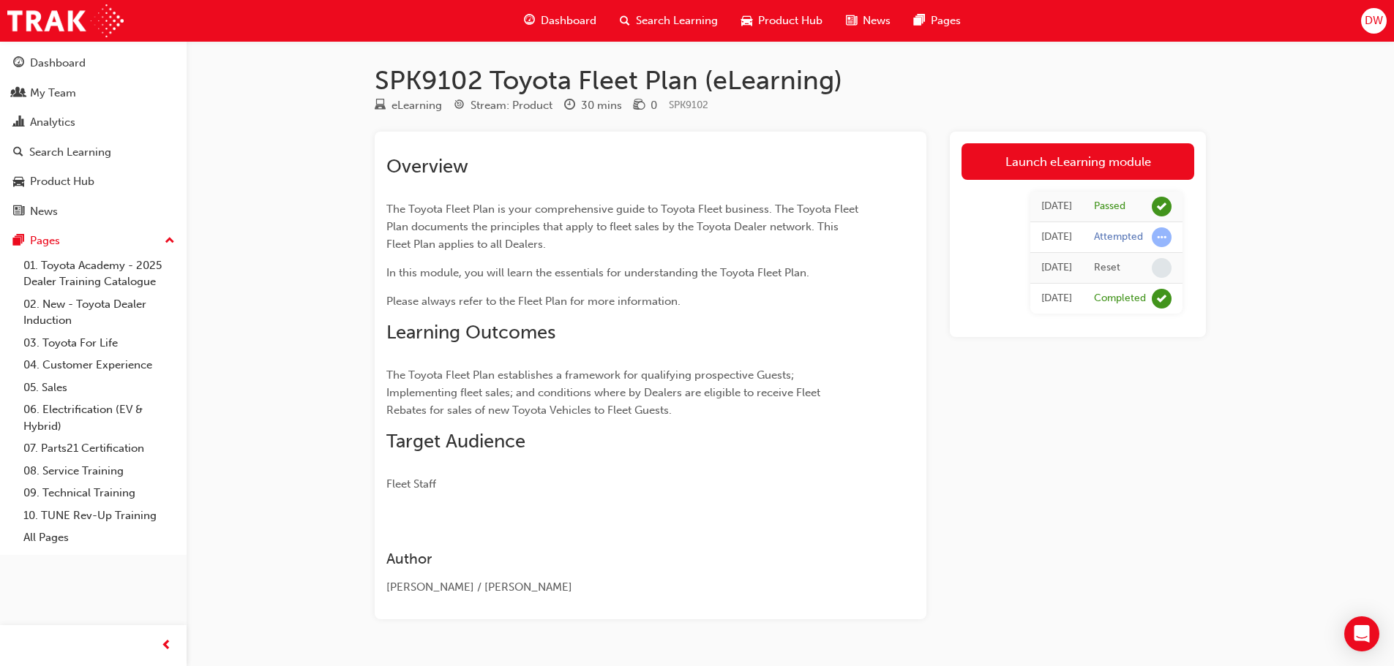
click at [979, 448] on div "Launch eLearning module Fri 10 May 2024 Passed Fri 10 May 2024 Attempted Fri 10…" at bounding box center [1078, 376] width 256 height 488
